Goal: Transaction & Acquisition: Book appointment/travel/reservation

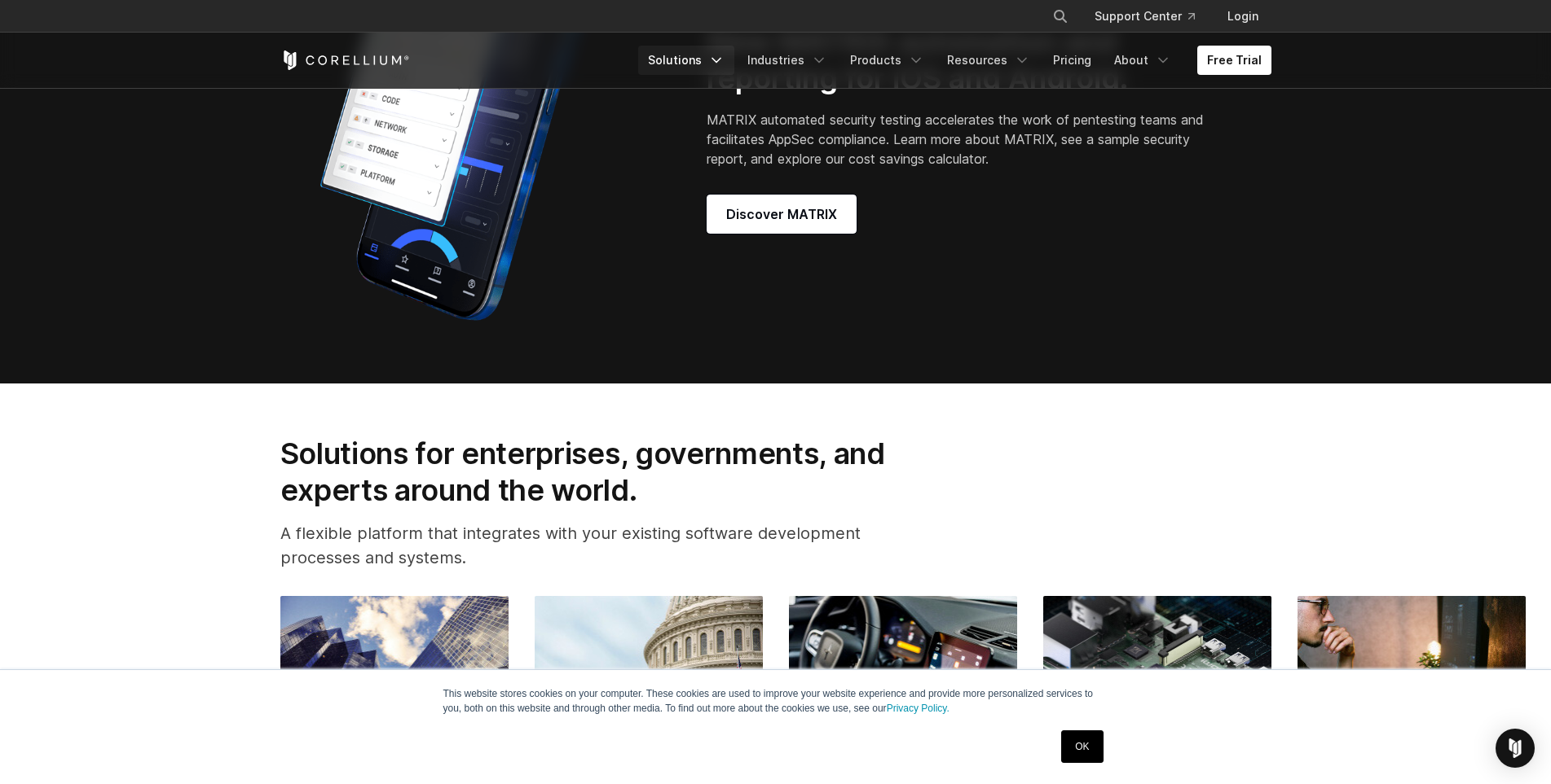
click at [725, 64] on icon "Navigation Menu" at bounding box center [715, 60] width 16 height 16
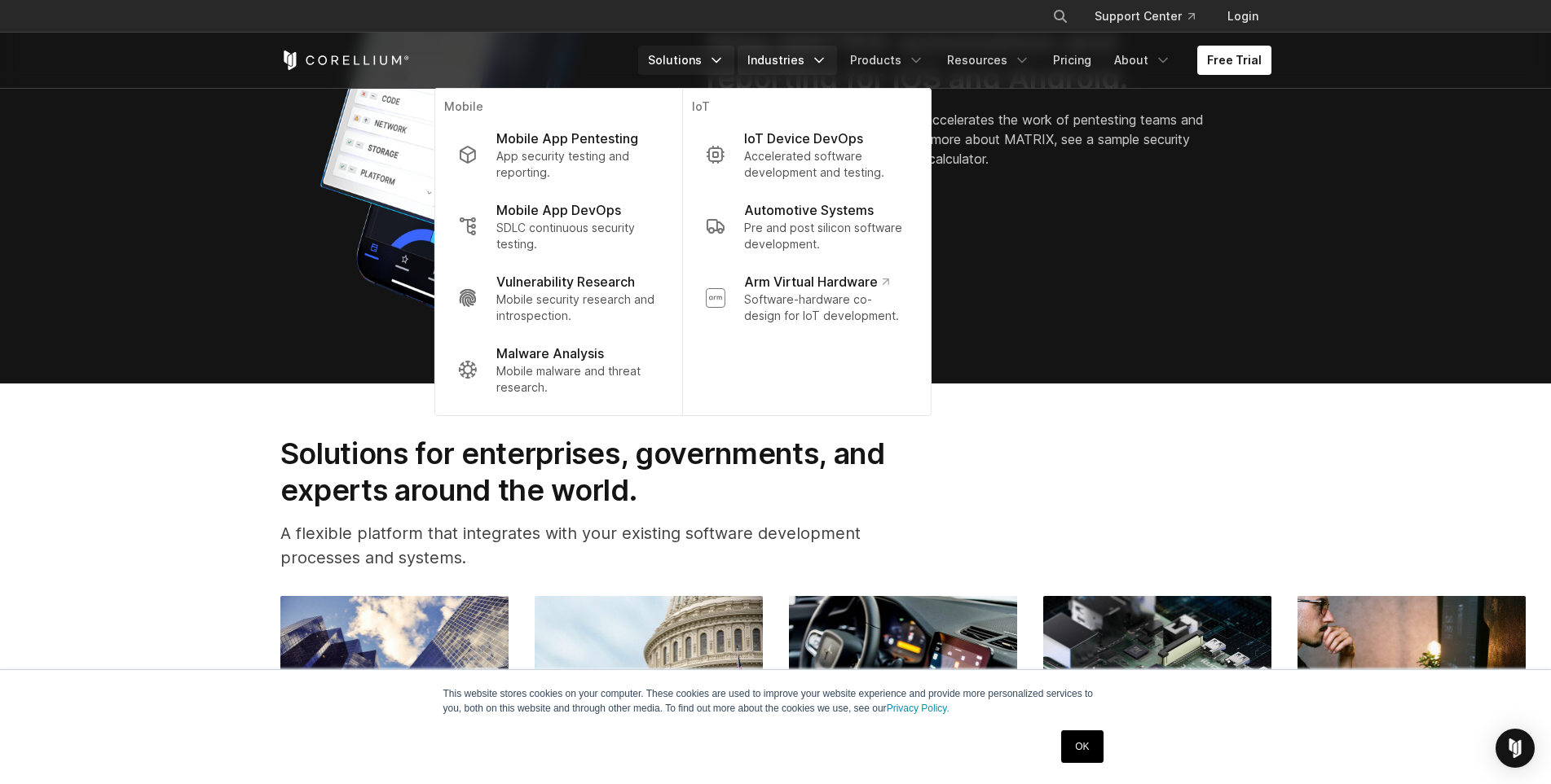
drag, startPoint x: 726, startPoint y: 64, endPoint x: 758, endPoint y: 65, distance: 32.0
click at [725, 64] on icon "Navigation Menu" at bounding box center [715, 60] width 16 height 16
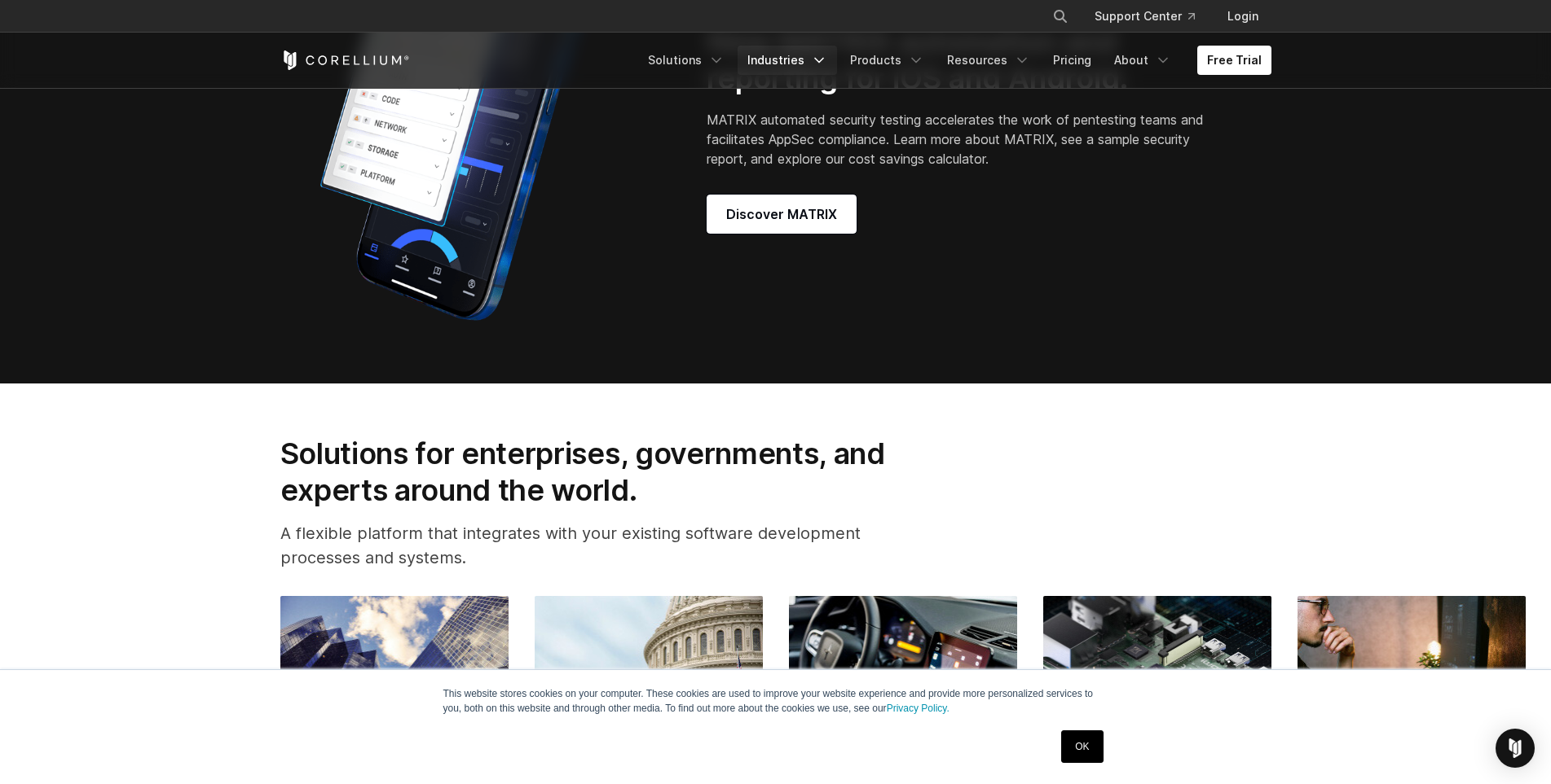
click at [807, 65] on link "Industries" at bounding box center [787, 60] width 99 height 29
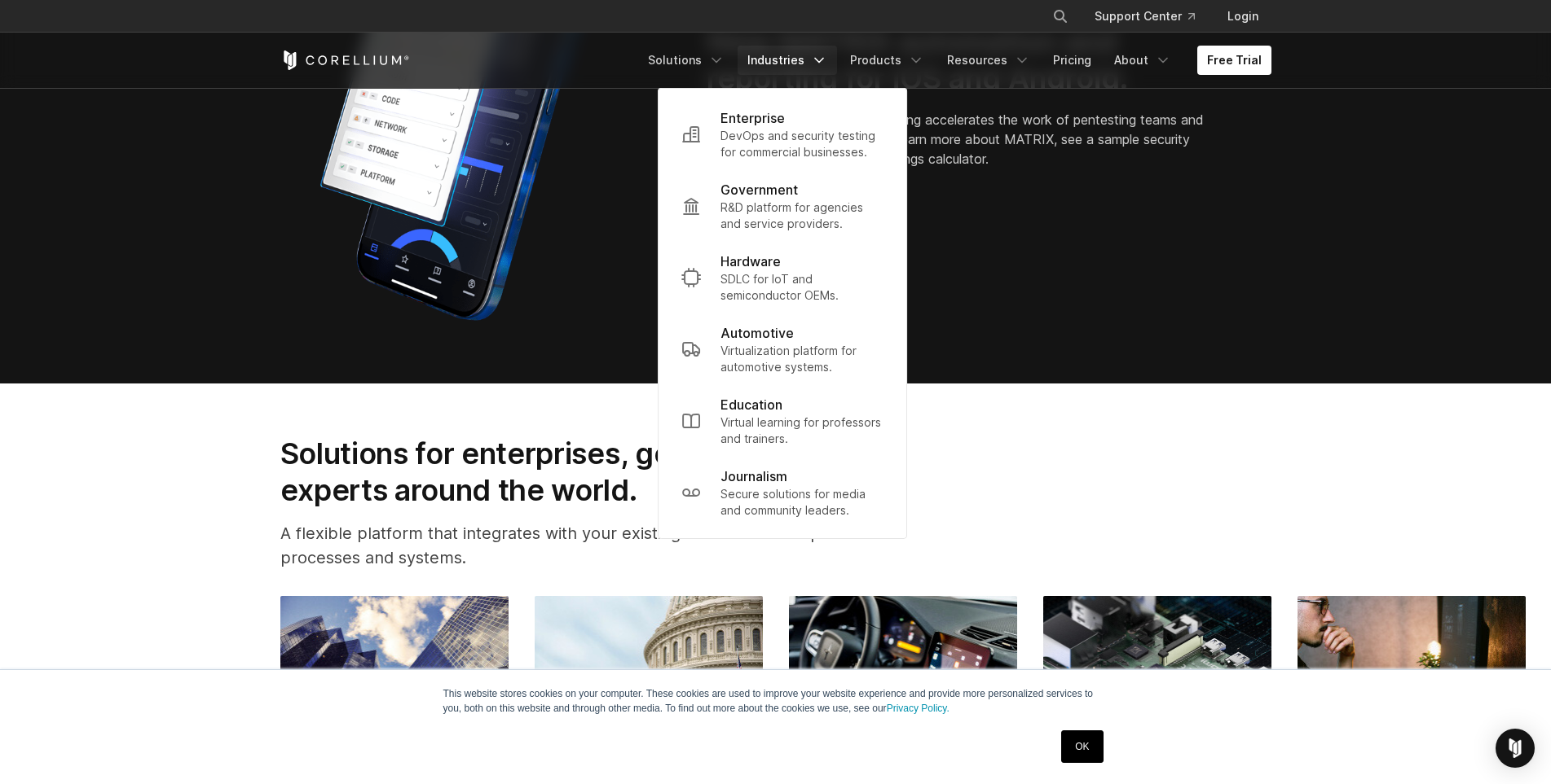
click at [807, 65] on link "Industries" at bounding box center [787, 60] width 99 height 29
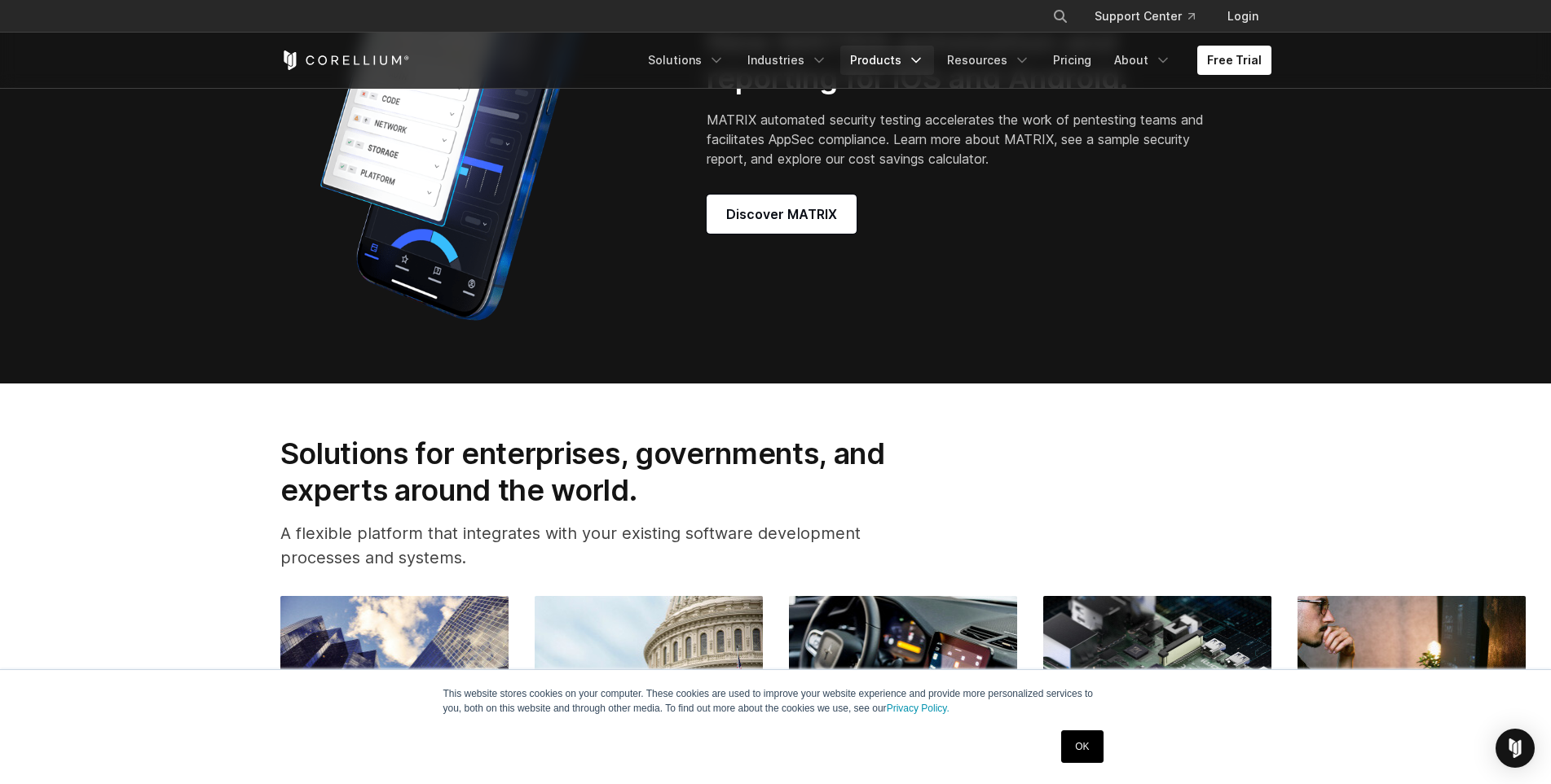
click at [864, 66] on link "Products" at bounding box center [887, 60] width 93 height 29
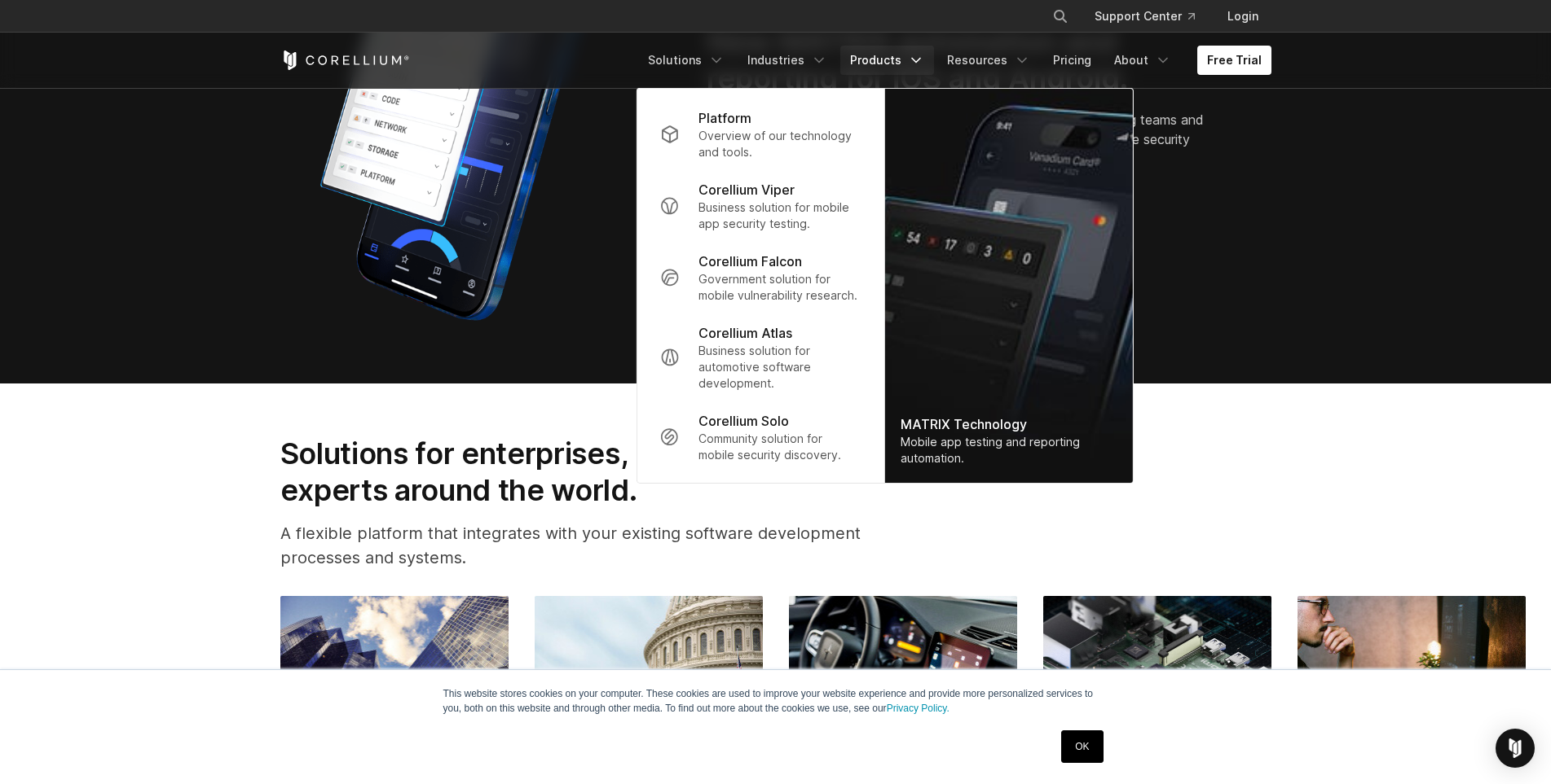
click at [897, 61] on link "Products" at bounding box center [887, 60] width 93 height 29
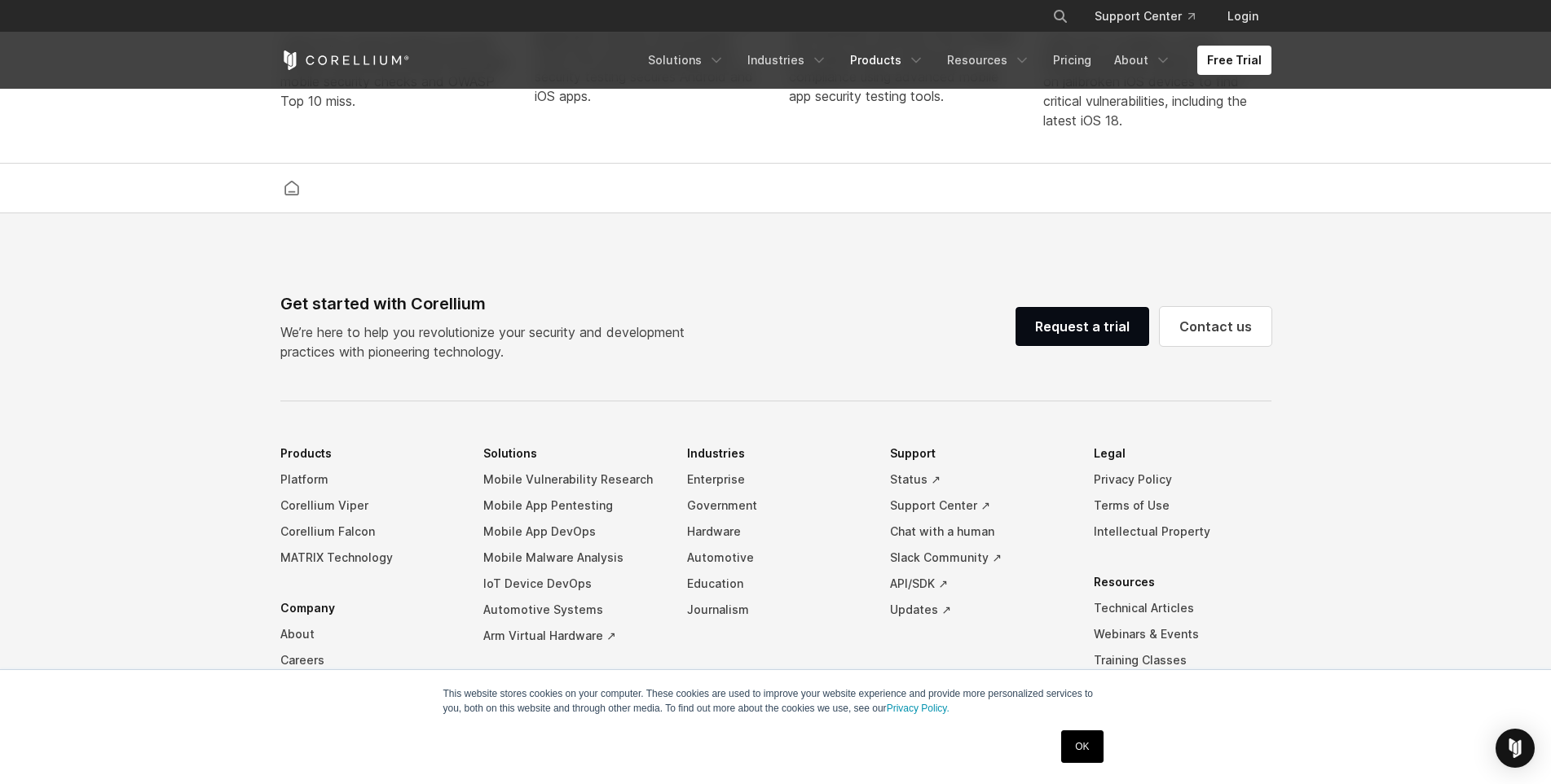
scroll to position [3665, 0]
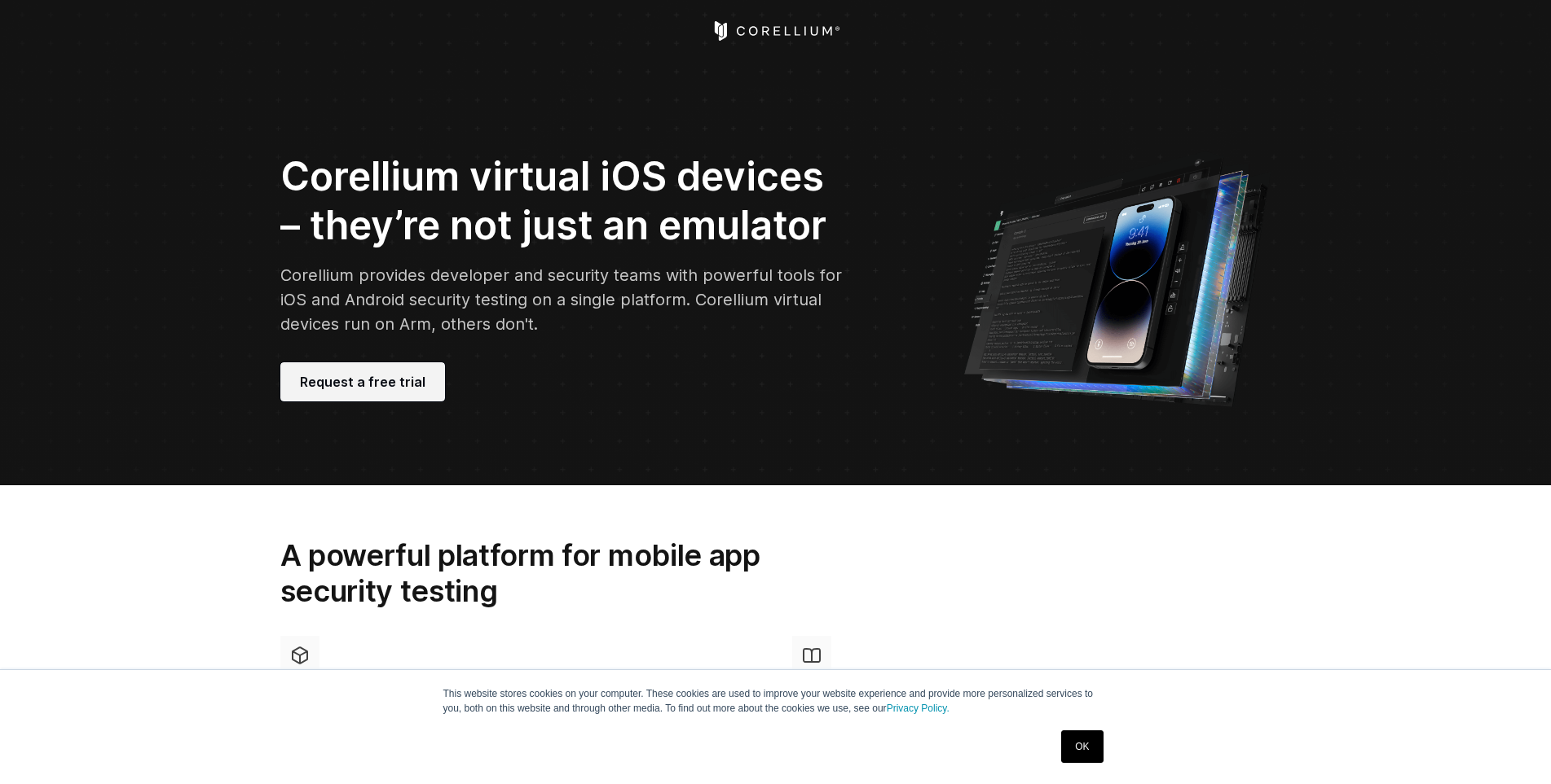
click at [312, 362] on link "Request a free trial" at bounding box center [362, 382] width 164 height 39
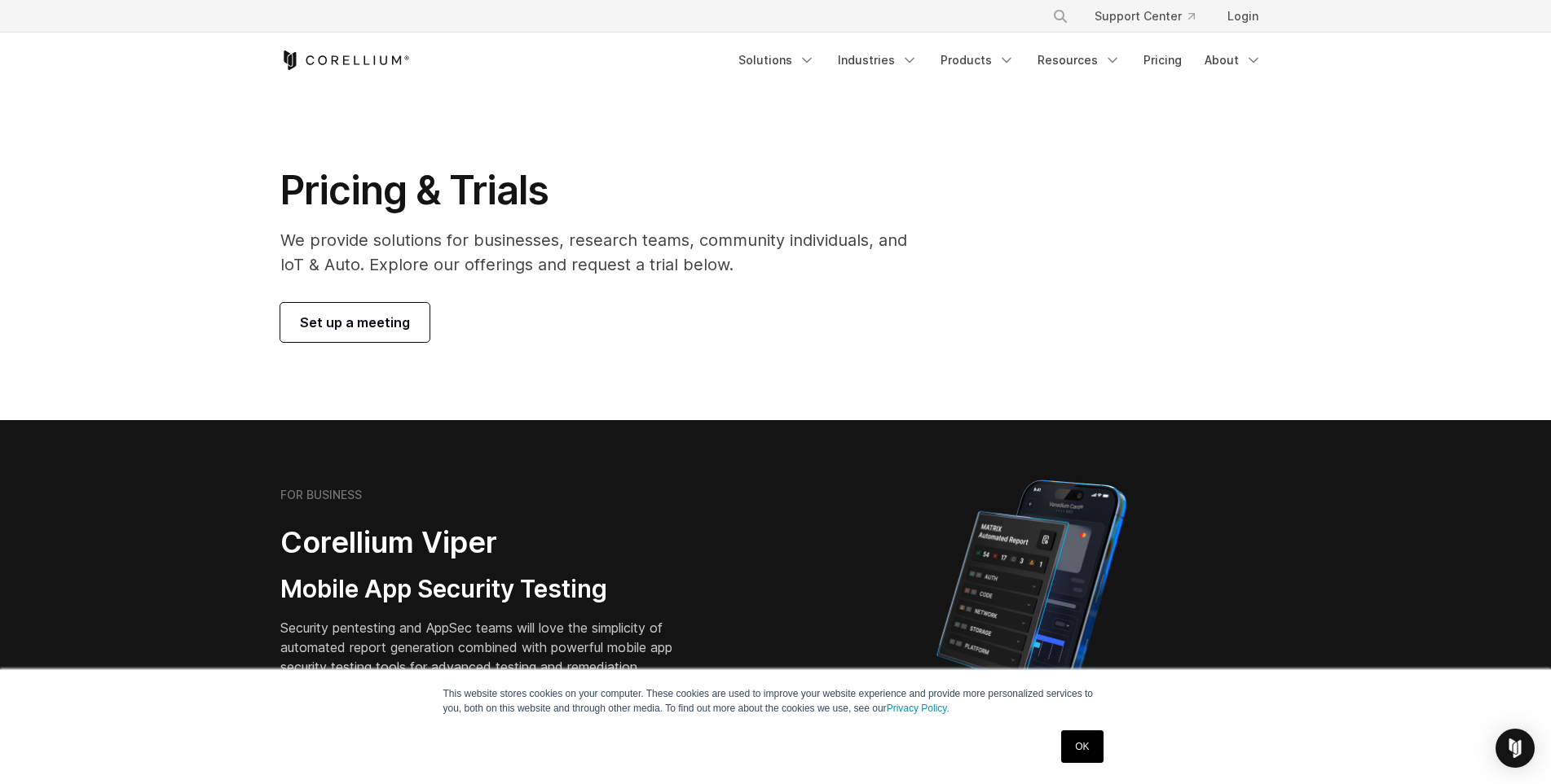
click at [424, 324] on link "Set up a meeting" at bounding box center [355, 323] width 149 height 39
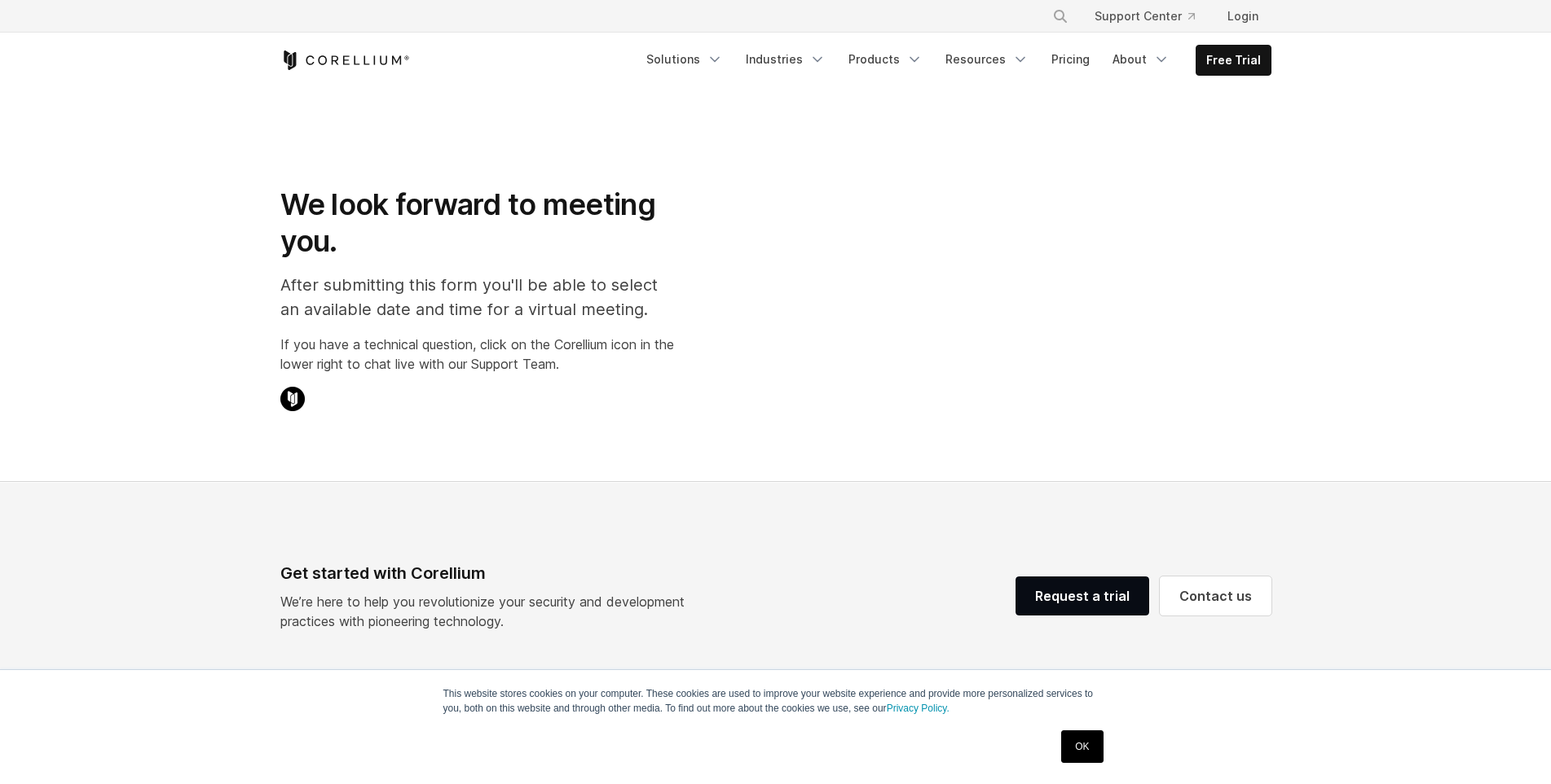
select select "**"
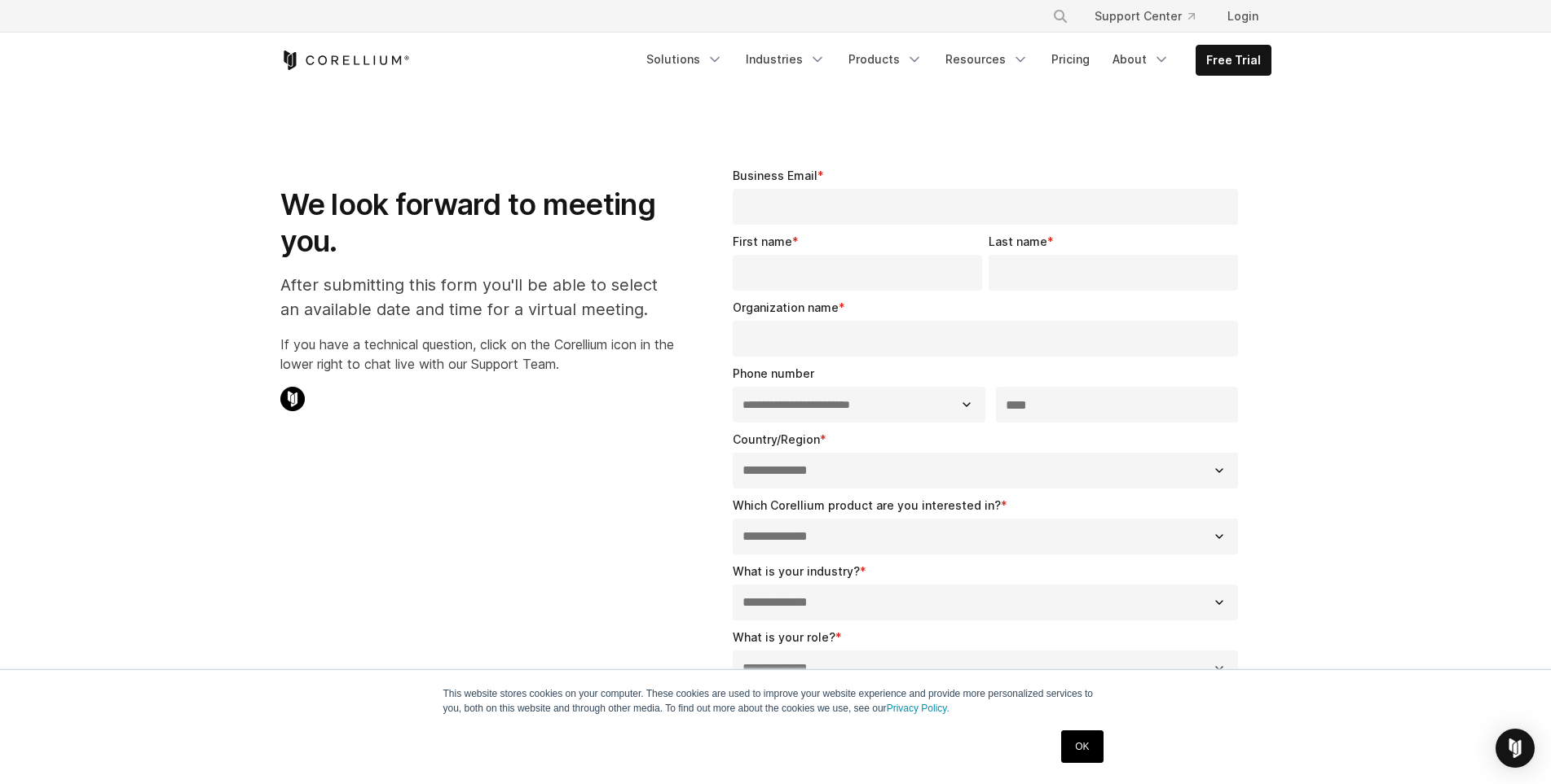
scroll to position [407, 0]
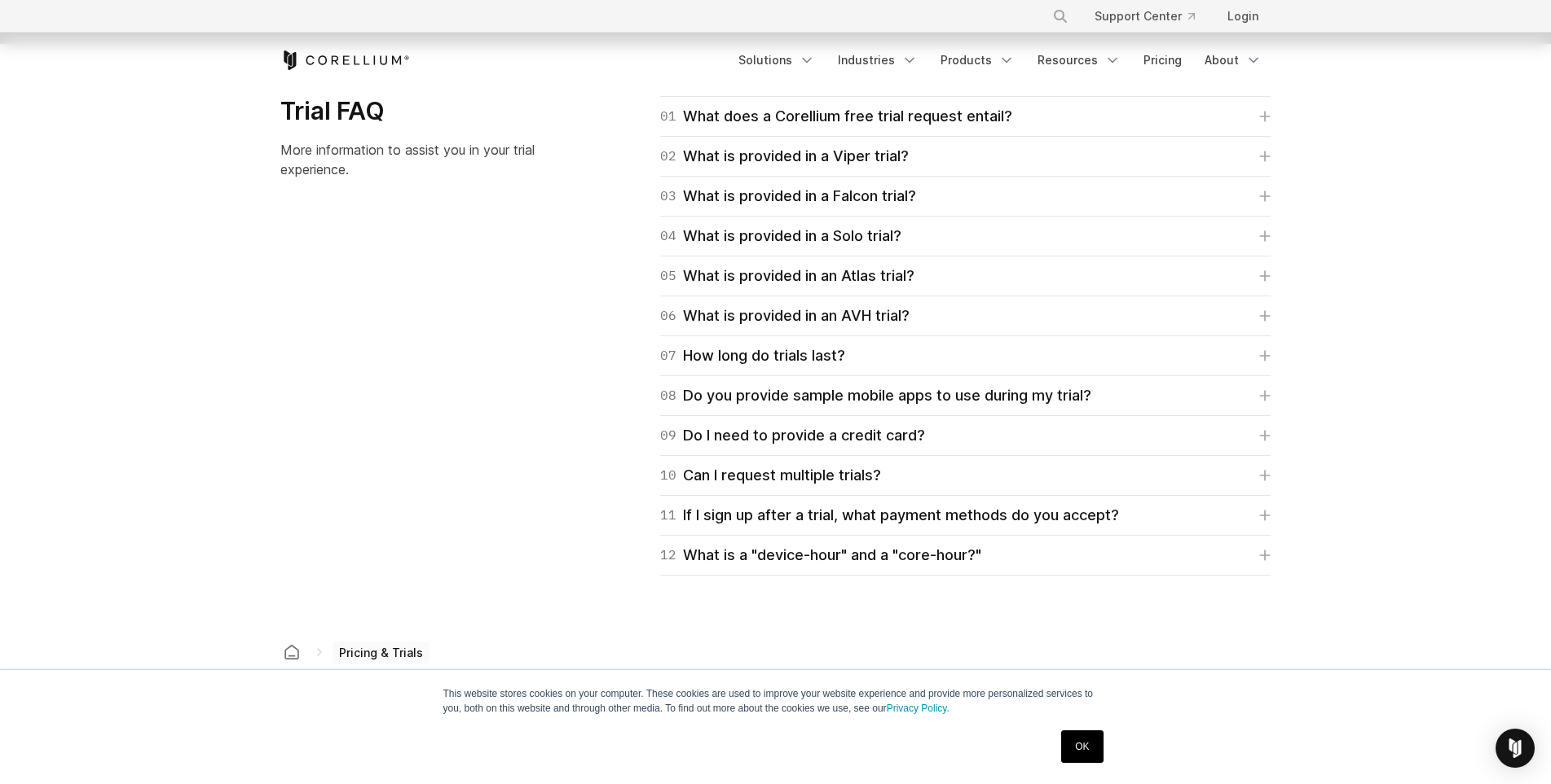
scroll to position [2362, 0]
